Goal: Task Accomplishment & Management: Manage account settings

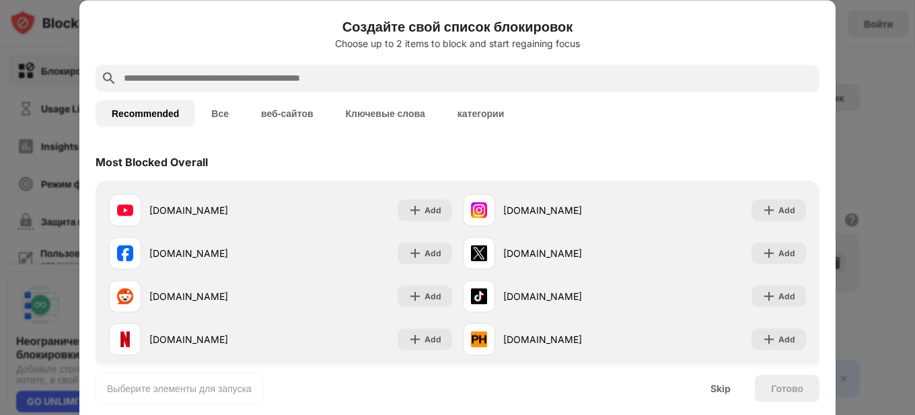
paste input "**********"
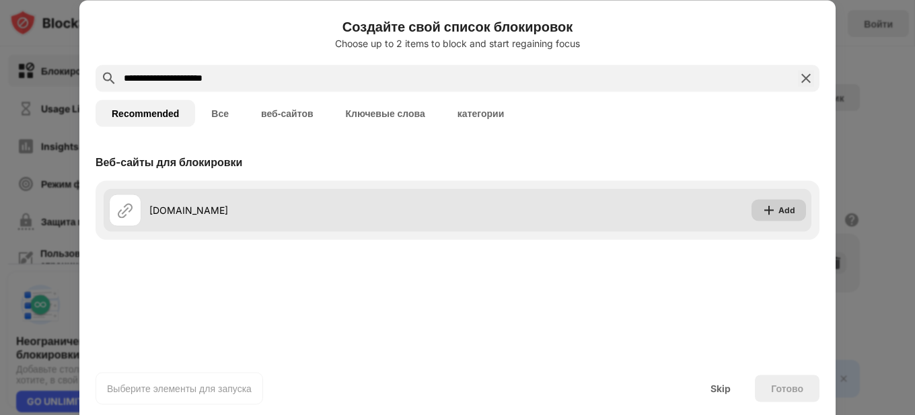
type input "**********"
click at [791, 211] on div "Add" at bounding box center [786, 209] width 17 height 13
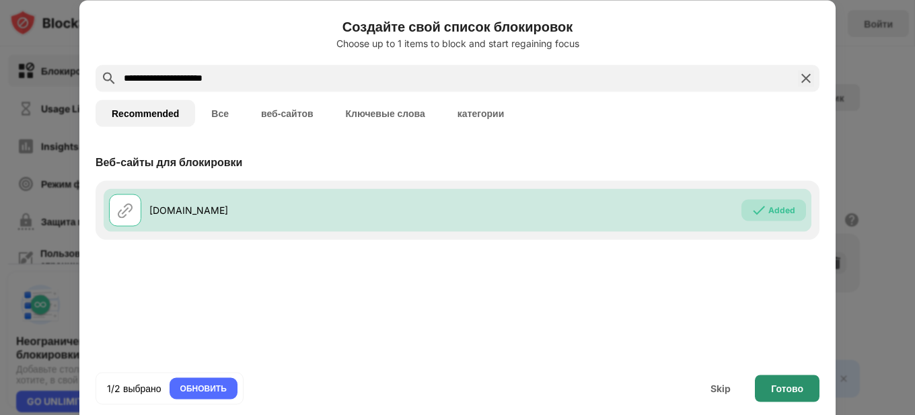
click at [783, 389] on div "Готово" at bounding box center [787, 388] width 32 height 11
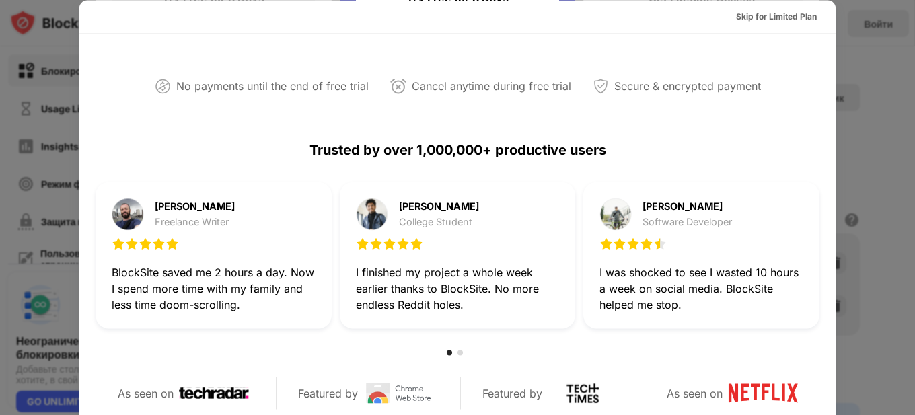
scroll to position [135, 0]
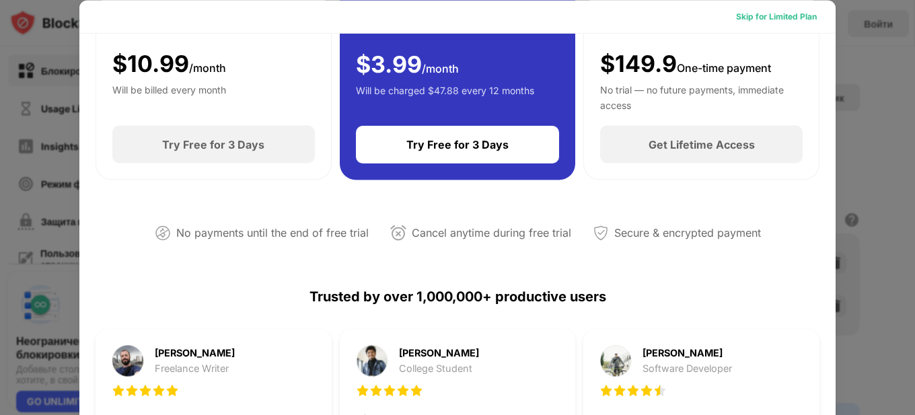
click at [782, 16] on div "Skip for Limited Plan" at bounding box center [776, 15] width 81 height 13
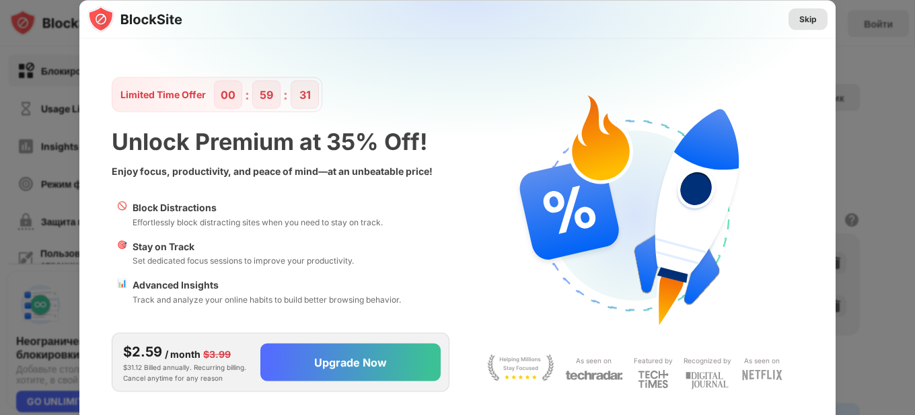
click at [807, 21] on div "Skip" at bounding box center [807, 18] width 17 height 13
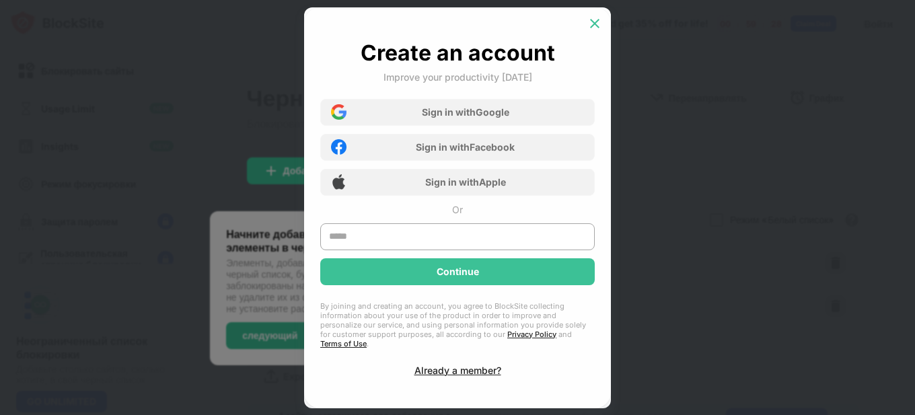
click at [597, 26] on img at bounding box center [594, 23] width 13 height 13
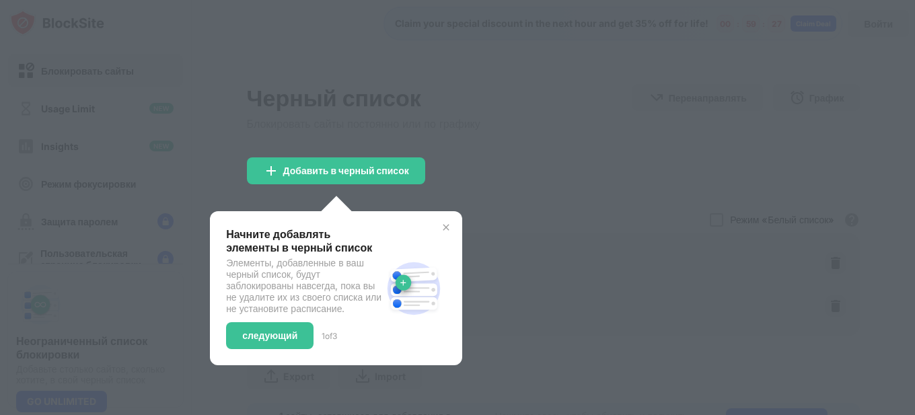
click at [539, 119] on div at bounding box center [457, 207] width 915 height 415
click at [445, 228] on img at bounding box center [446, 227] width 11 height 11
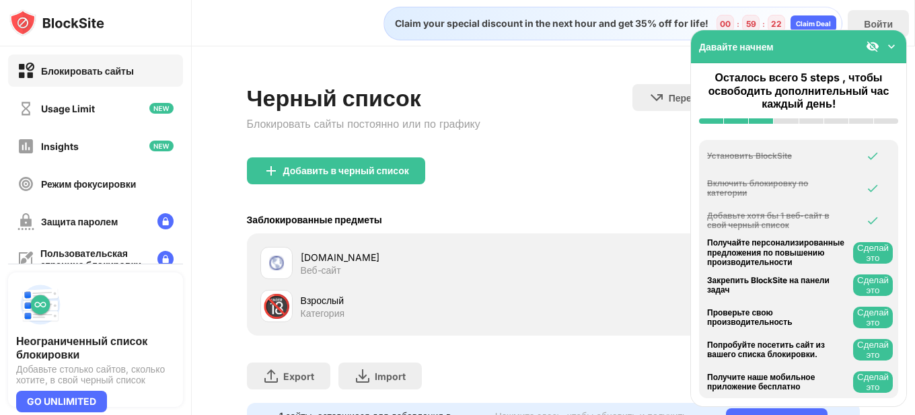
click at [893, 48] on img at bounding box center [891, 46] width 13 height 13
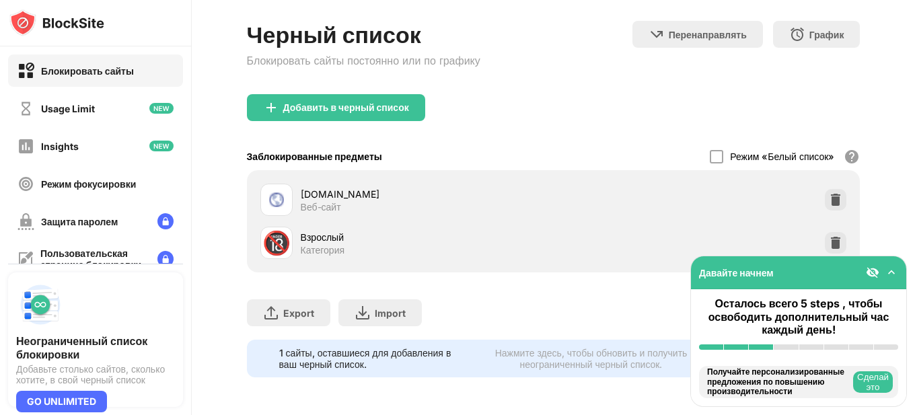
scroll to position [73, 0]
